Goal: Transaction & Acquisition: Purchase product/service

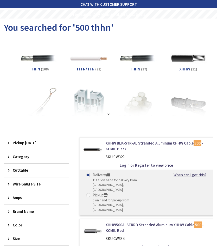
click at [144, 163] on strong "Login or Register to view price" at bounding box center [146, 165] width 53 height 5
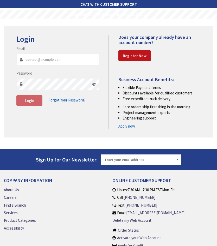
click at [73, 58] on input "Email" at bounding box center [57, 59] width 83 height 12
click at [57, 61] on input "Email" at bounding box center [57, 59] width 83 height 12
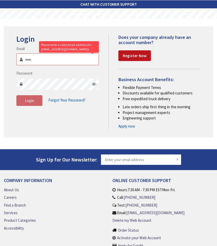
type input "m"
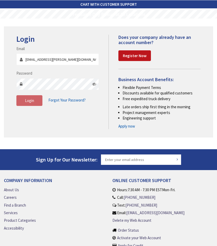
type input "[EMAIL_ADDRESS][PERSON_NAME][DOMAIN_NAME]"
click at [34, 104] on button "Login" at bounding box center [29, 100] width 26 height 11
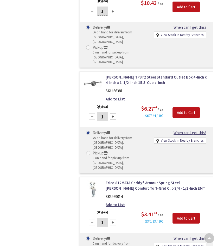
scroll to position [529, 0]
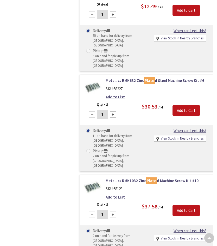
scroll to position [2460, 0]
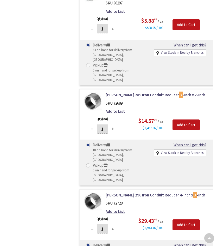
scroll to position [336, 0]
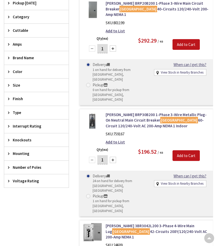
scroll to position [140, 0]
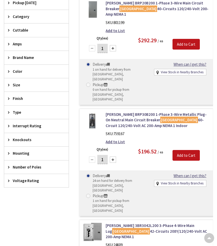
click at [122, 112] on link "Eaton BRP30B200 1-Phase 3-Wire Metallic Plug-On Neutral Main Circuit Breaker Lo…" at bounding box center [157, 120] width 103 height 17
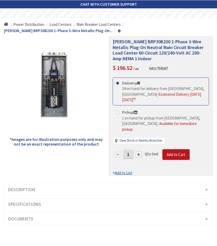
click at [97, 27] on span "Main Breaker Load Centers" at bounding box center [99, 24] width 44 height 5
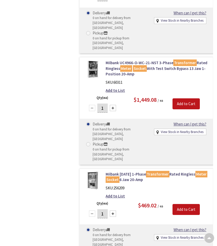
scroll to position [718, 0]
